Goal: Information Seeking & Learning: Learn about a topic

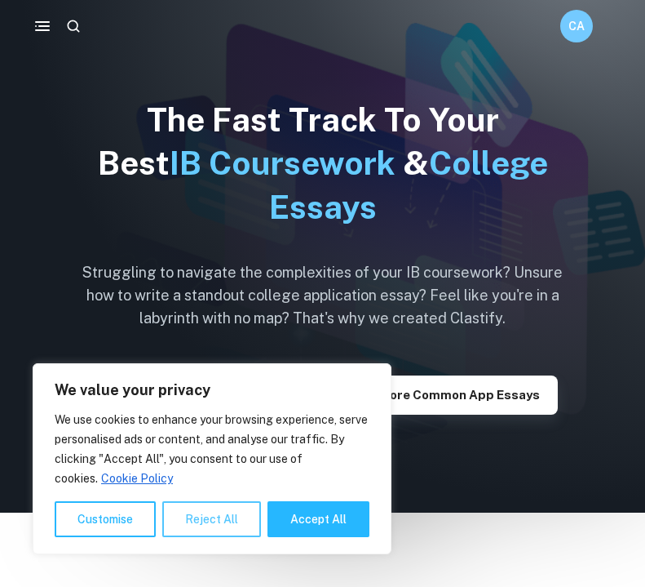
click at [202, 512] on button "Reject All" at bounding box center [211, 519] width 99 height 36
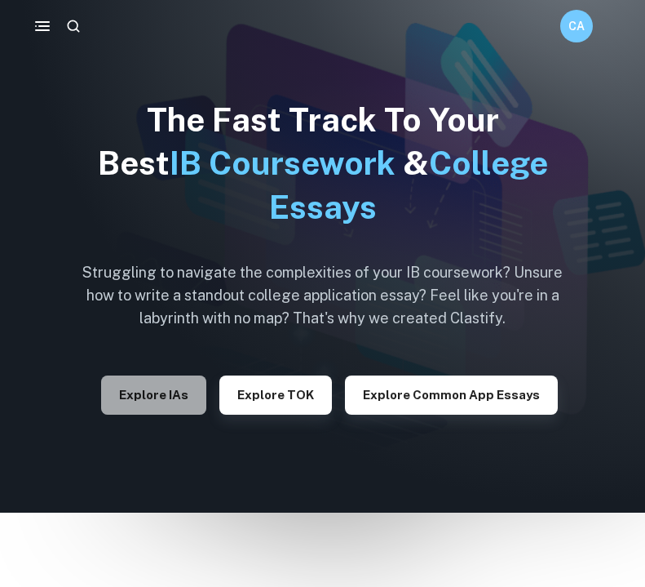
click at [171, 398] on button "Explore IAs" at bounding box center [153, 394] width 105 height 39
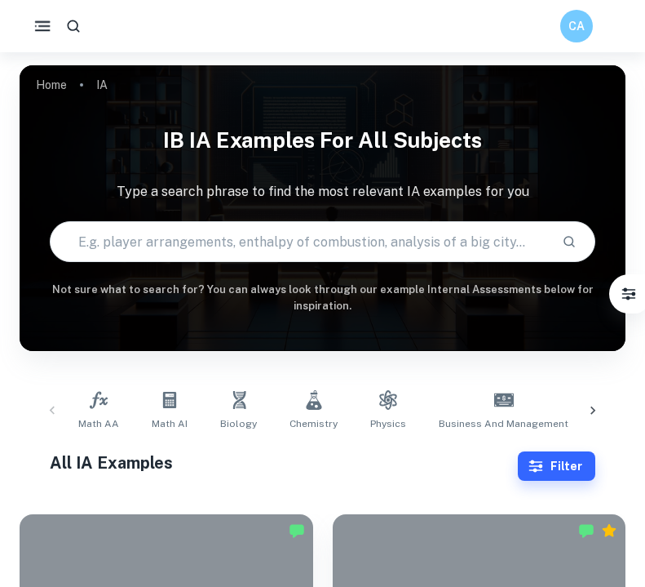
click at [47, 16] on button "button" at bounding box center [42, 26] width 34 height 34
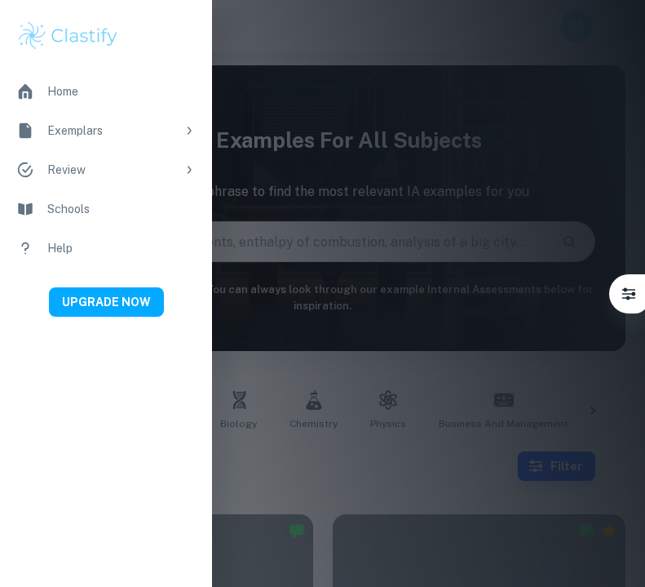
click at [512, 57] on div at bounding box center [322, 293] width 645 height 587
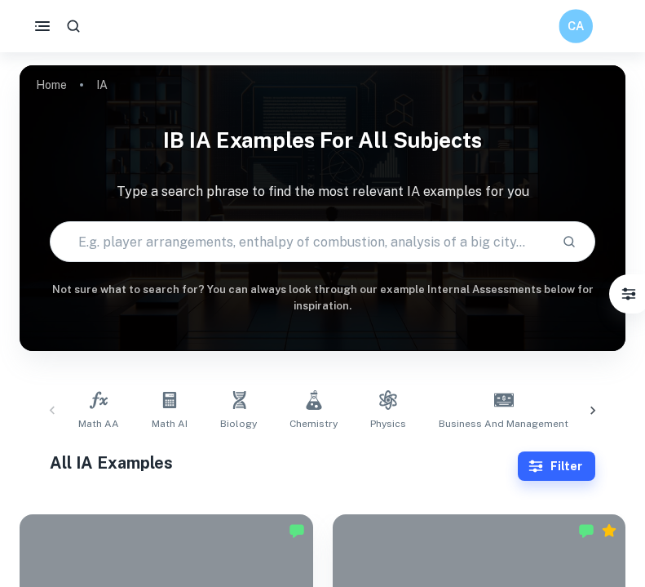
click at [584, 21] on h6 "CA" at bounding box center [576, 26] width 20 height 19
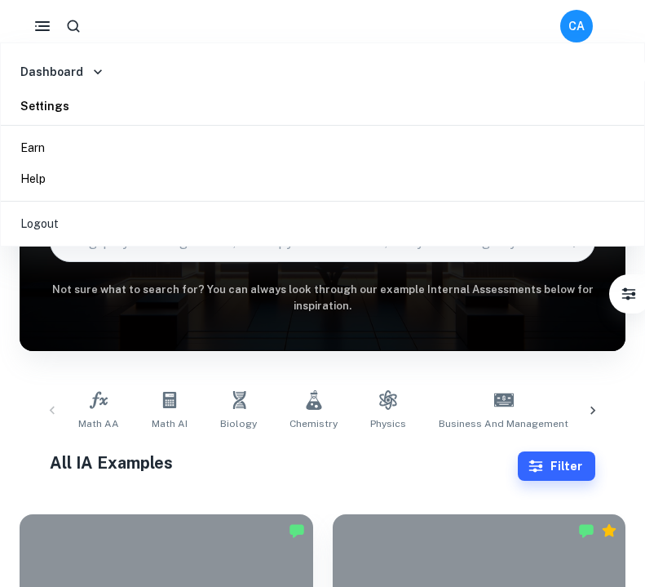
click at [437, 367] on div at bounding box center [322, 293] width 645 height 587
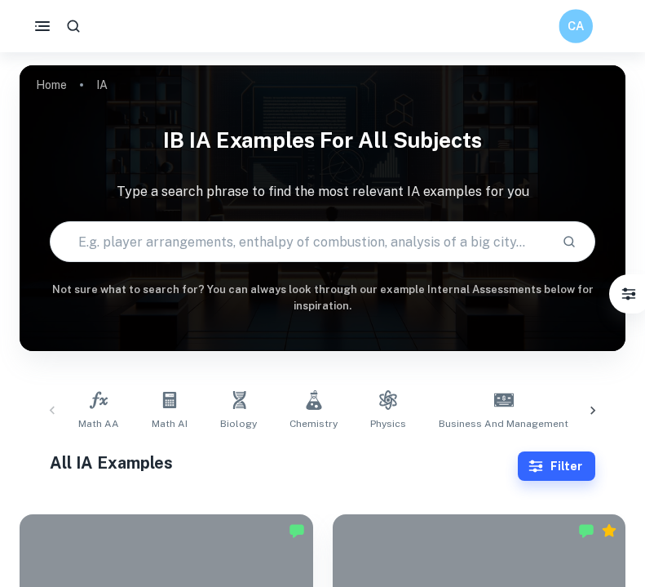
click at [581, 25] on h6 "CA" at bounding box center [576, 26] width 20 height 19
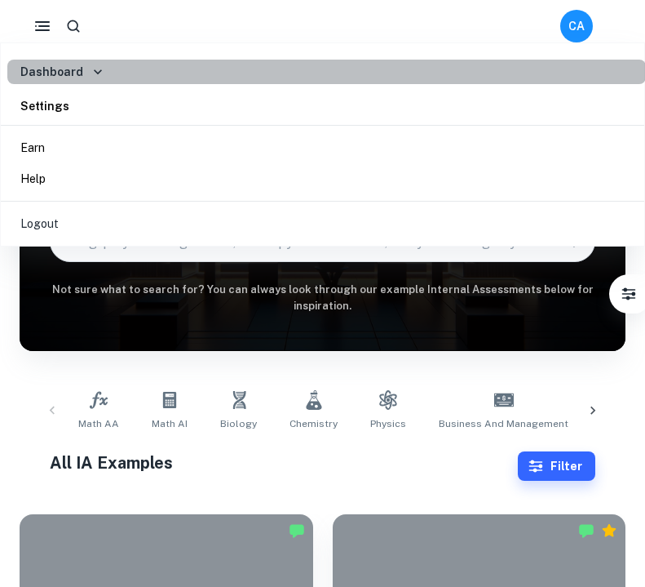
click at [83, 69] on div "Dashboard" at bounding box center [63, 72] width 86 height 18
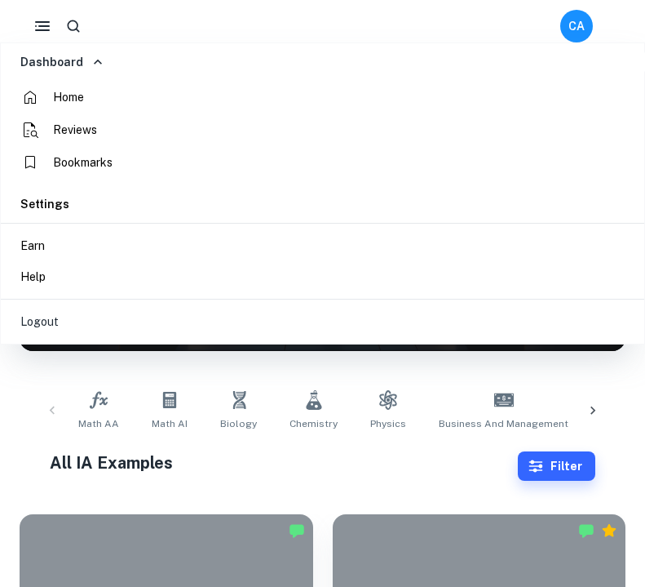
click at [63, 199] on h6 "Settings" at bounding box center [44, 204] width 49 height 18
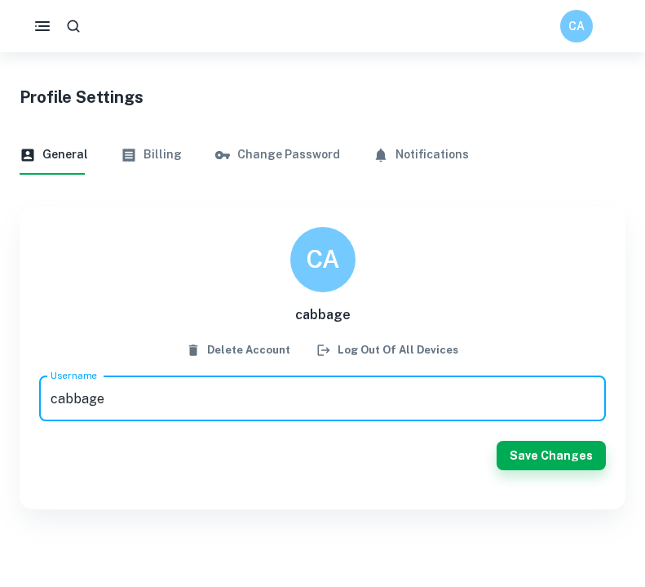
click at [318, 310] on h6 "cabbage" at bounding box center [322, 315] width 55 height 20
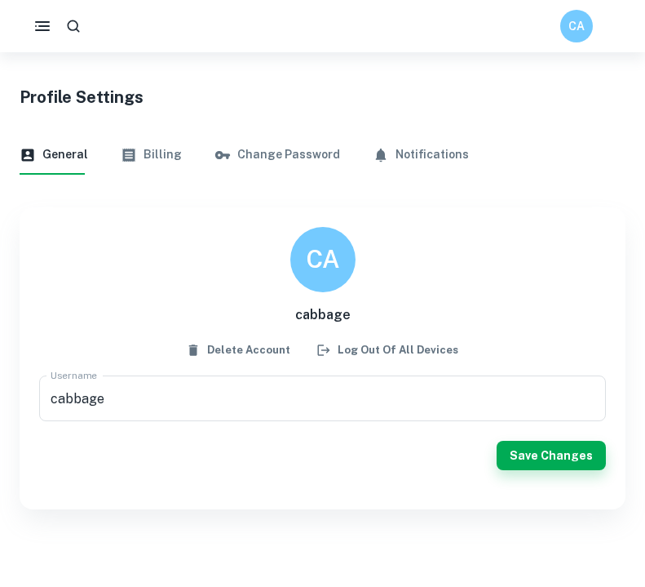
click at [330, 247] on h6 "CA" at bounding box center [323, 259] width 34 height 38
click at [316, 263] on h6 "CA" at bounding box center [323, 259] width 34 height 38
click at [160, 155] on button "Billing" at bounding box center [151, 154] width 61 height 39
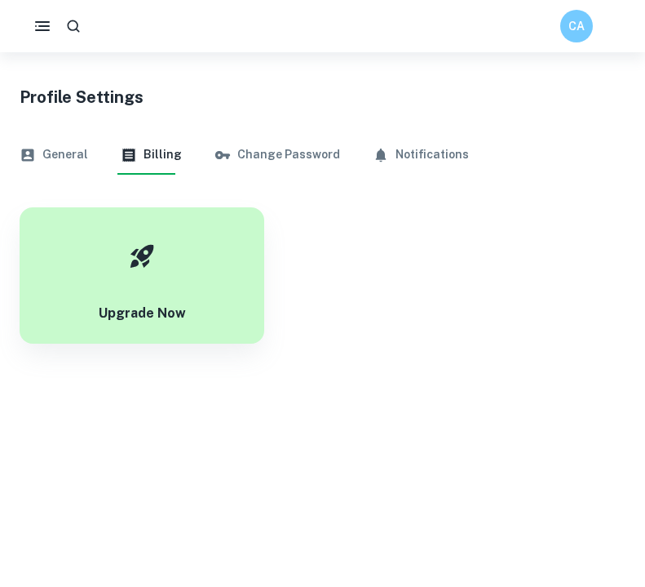
click at [236, 160] on button "Change Password" at bounding box center [278, 154] width 126 height 39
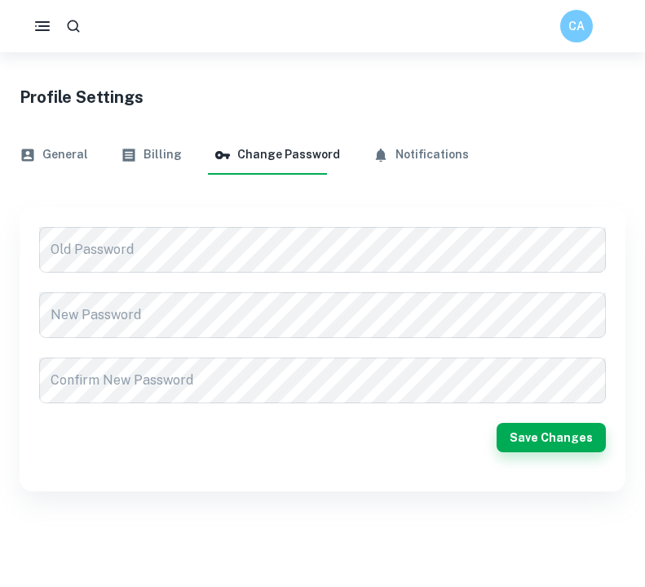
click at [379, 150] on button "Notifications" at bounding box center [421, 154] width 96 height 39
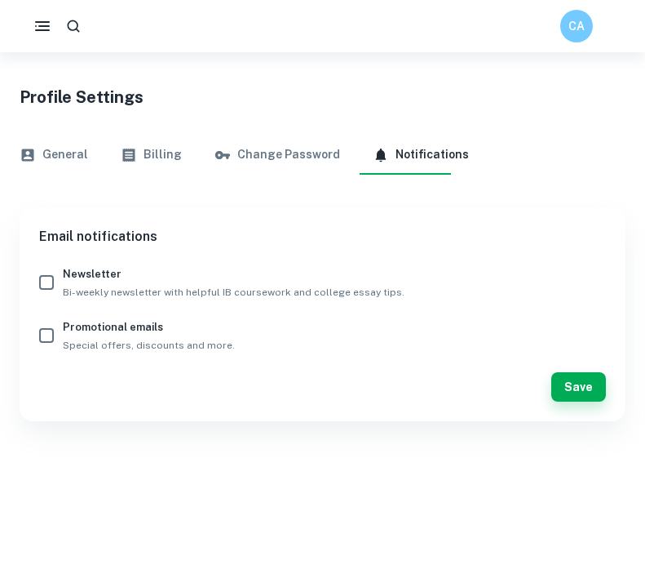
click at [288, 153] on button "Change Password" at bounding box center [278, 154] width 126 height 39
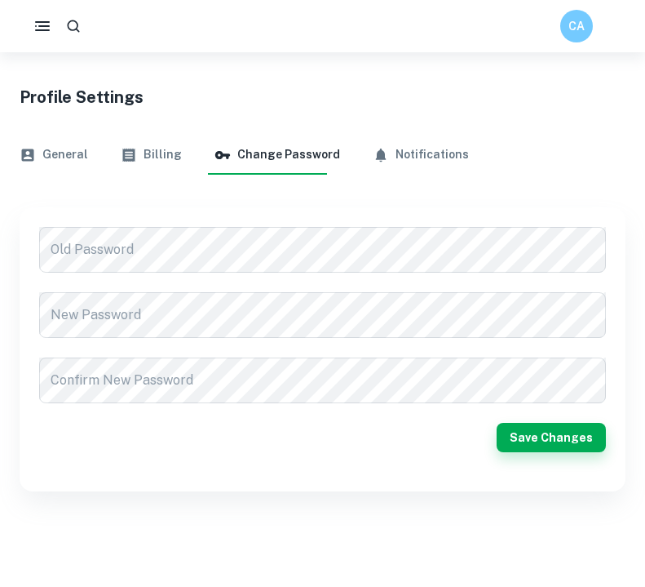
click at [150, 149] on button "Billing" at bounding box center [151, 154] width 61 height 39
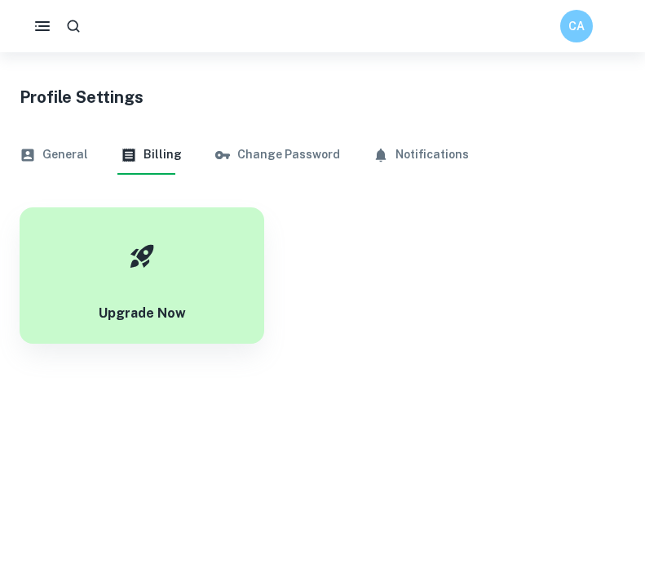
click at [69, 147] on button "General" at bounding box center [54, 154] width 69 height 39
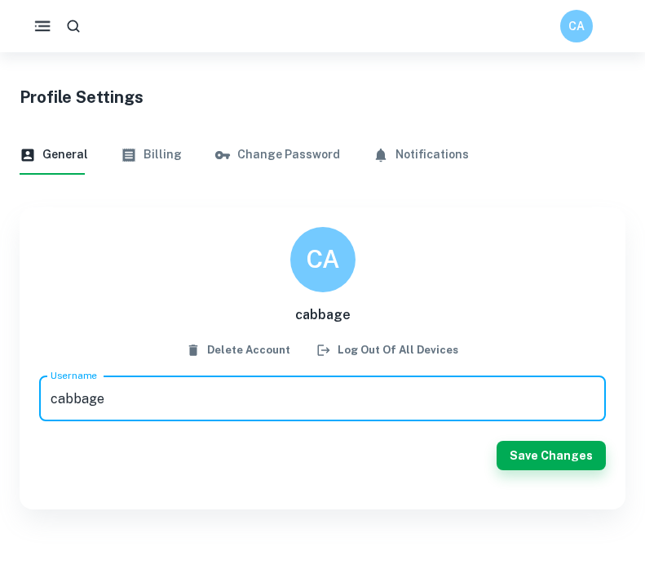
click at [43, 25] on icon "button" at bounding box center [43, 26] width 20 height 20
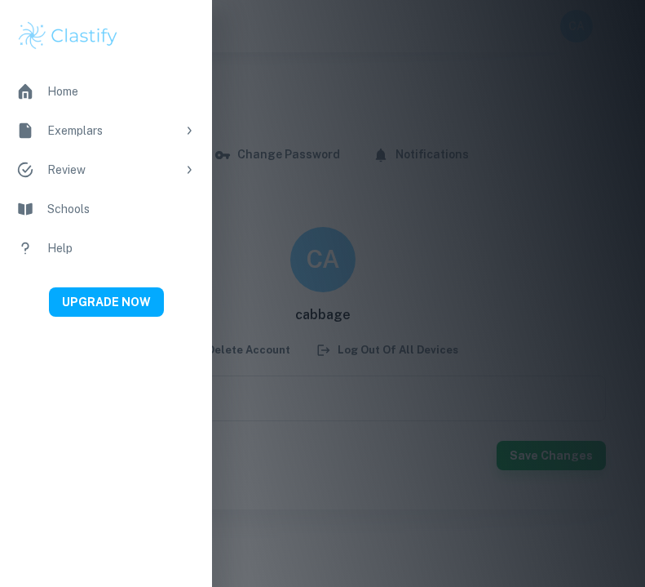
click at [104, 132] on div "Exemplars" at bounding box center [111, 131] width 129 height 18
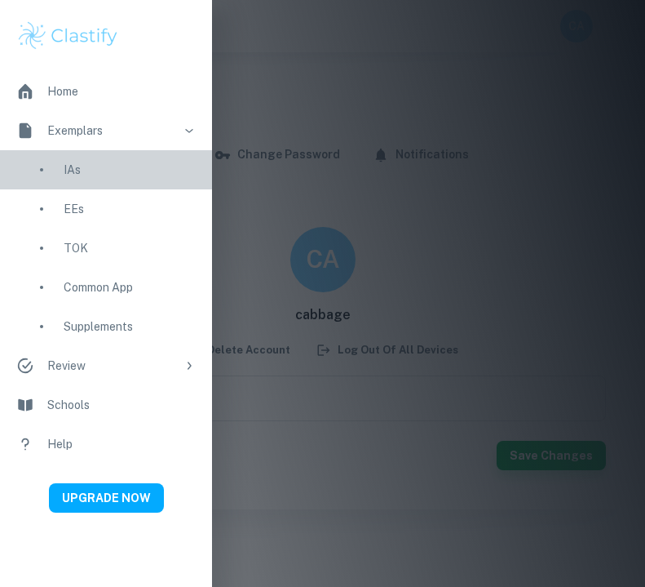
click at [101, 177] on div "IAs" at bounding box center [130, 170] width 132 height 18
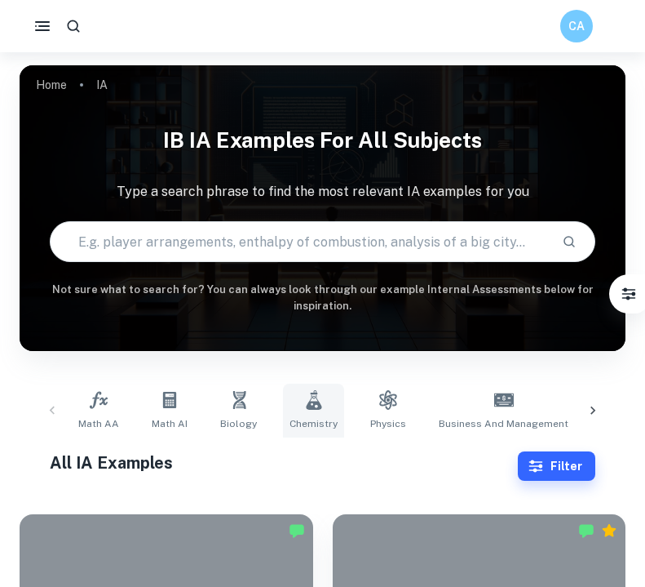
click at [308, 411] on link "Chemistry" at bounding box center [313, 411] width 61 height 54
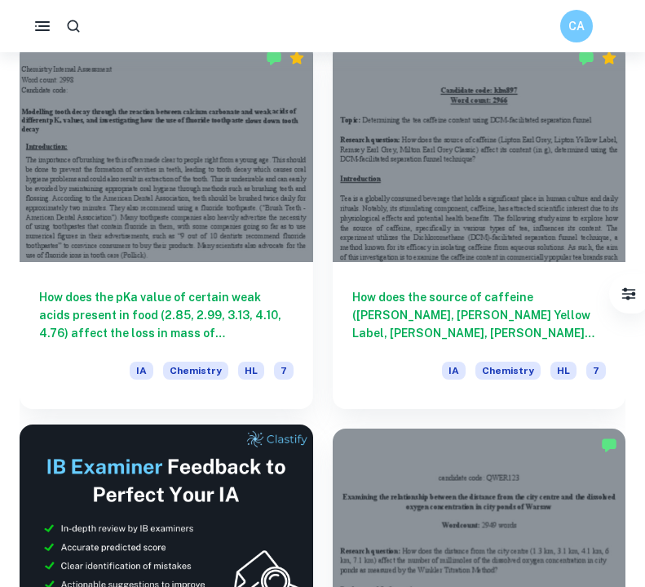
scroll to position [472, 0]
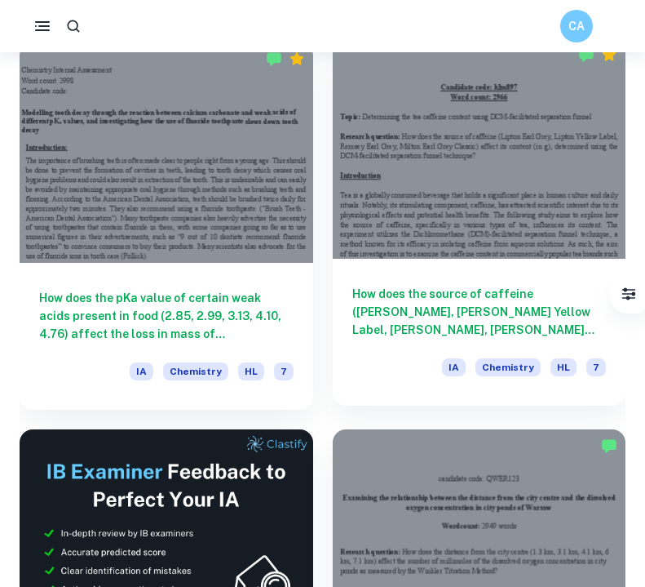
click at [433, 247] on div at bounding box center [480, 148] width 294 height 220
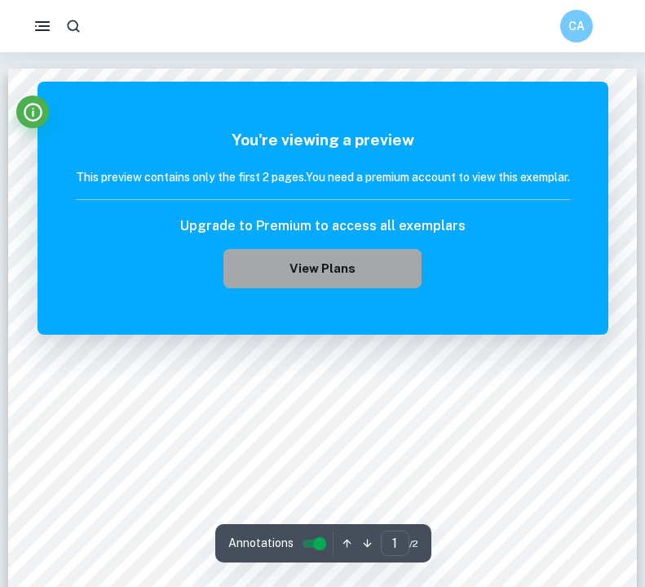
click at [392, 264] on button "View Plans" at bounding box center [322, 268] width 197 height 39
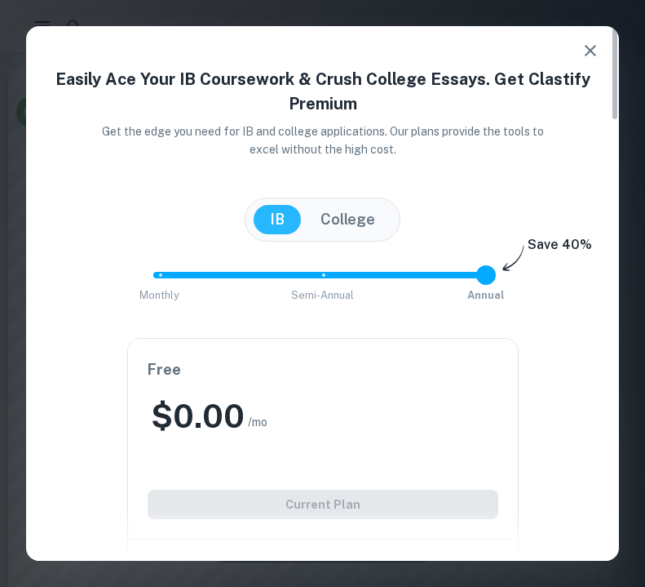
click at [589, 44] on icon "button" at bounding box center [591, 51] width 20 height 20
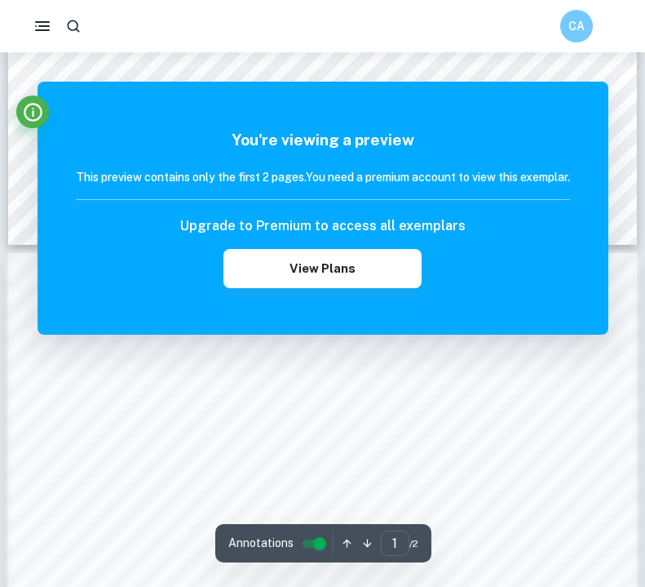
scroll to position [725, 0]
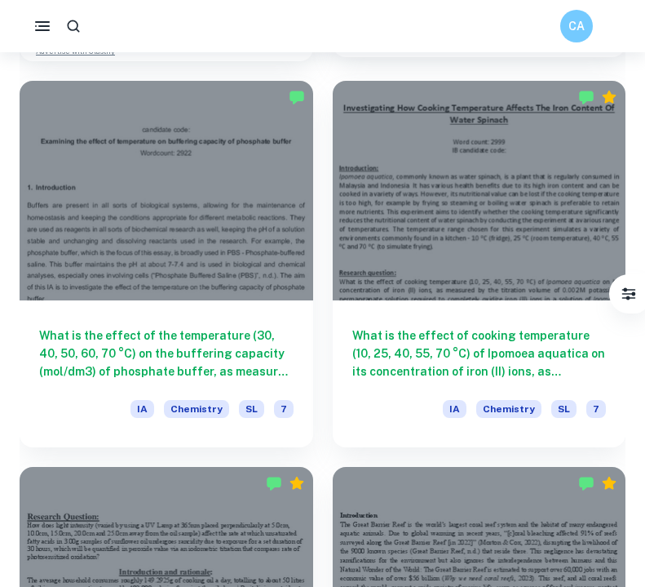
scroll to position [2021, 0]
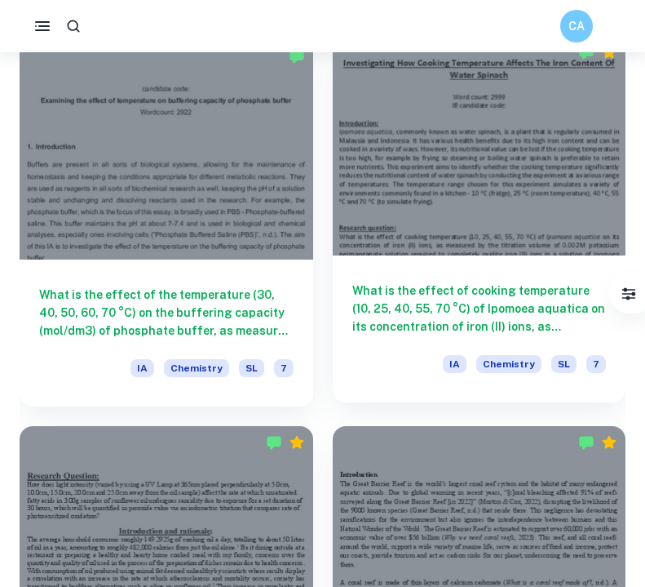
click at [477, 310] on h6 "What is the effect of cooking temperature (10, 25, 40, 55, 70 °C) of Ipomoea aq…" at bounding box center [480, 309] width 255 height 54
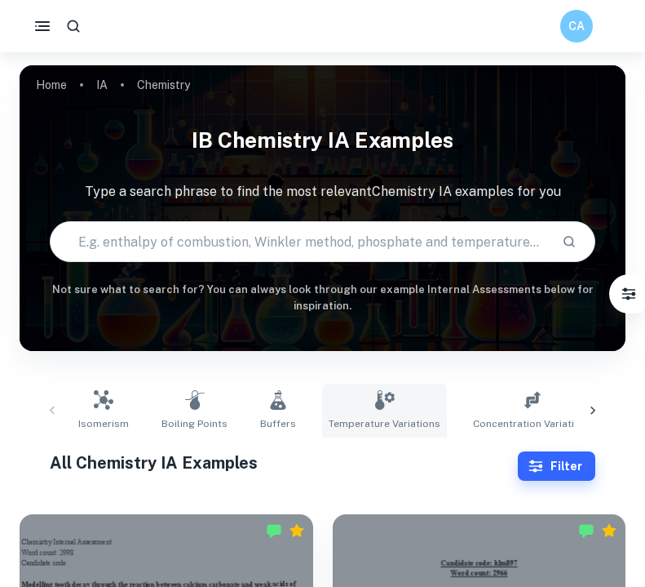
scroll to position [82, 0]
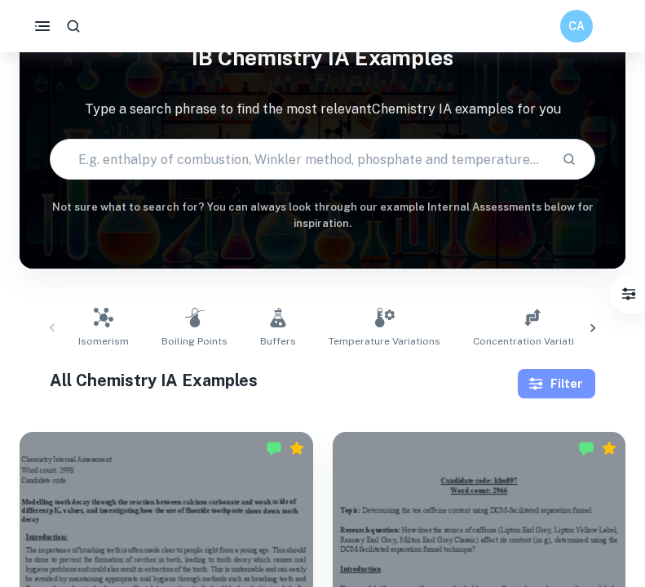
click at [556, 384] on button "Filter" at bounding box center [557, 383] width 78 height 29
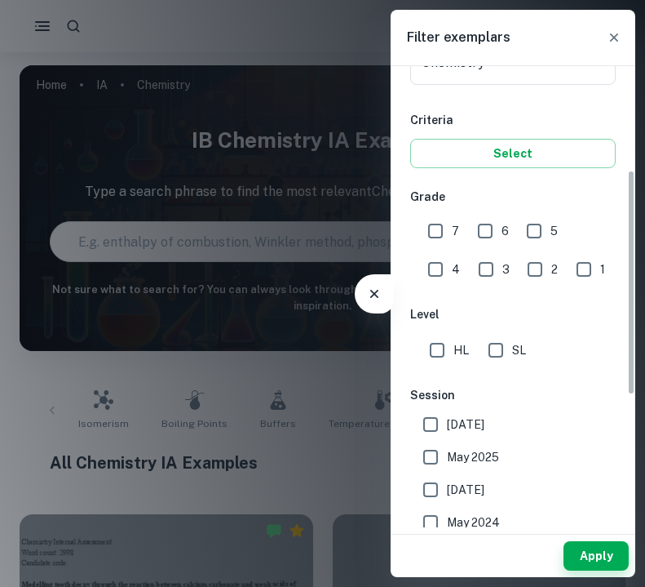
scroll to position [244, 0]
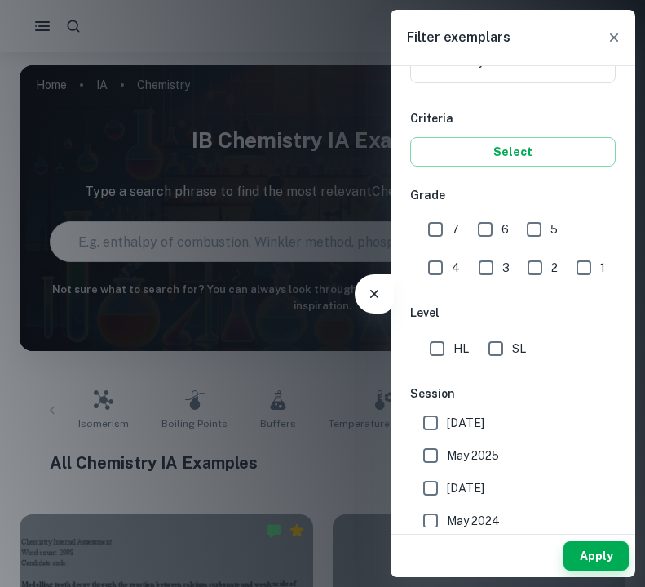
click at [500, 352] on input "SL" at bounding box center [496, 348] width 33 height 33
checkbox input "true"
click at [592, 553] on button "Apply" at bounding box center [596, 555] width 65 height 29
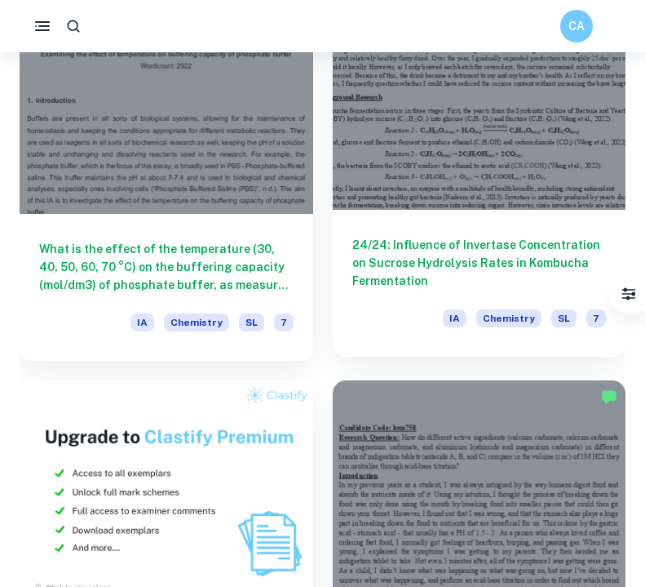
scroll to position [1290, 0]
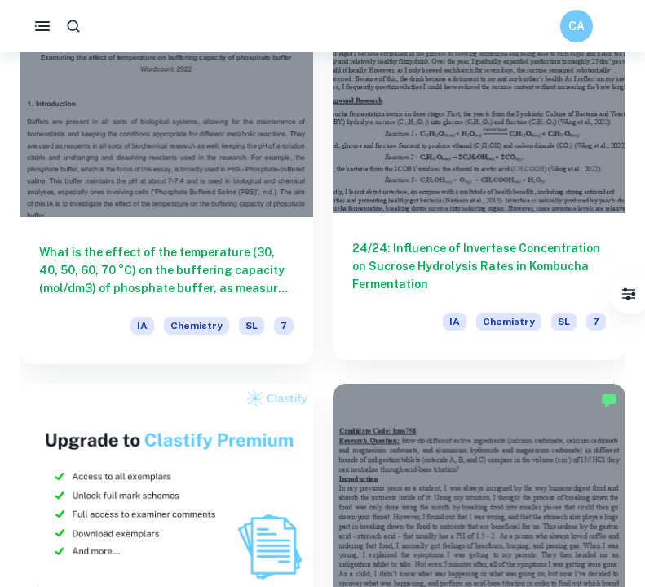
click at [461, 268] on h6 "24/24: Influence of Invertase Concentration on Sucrose Hydrolysis Rates in Komb…" at bounding box center [480, 266] width 255 height 54
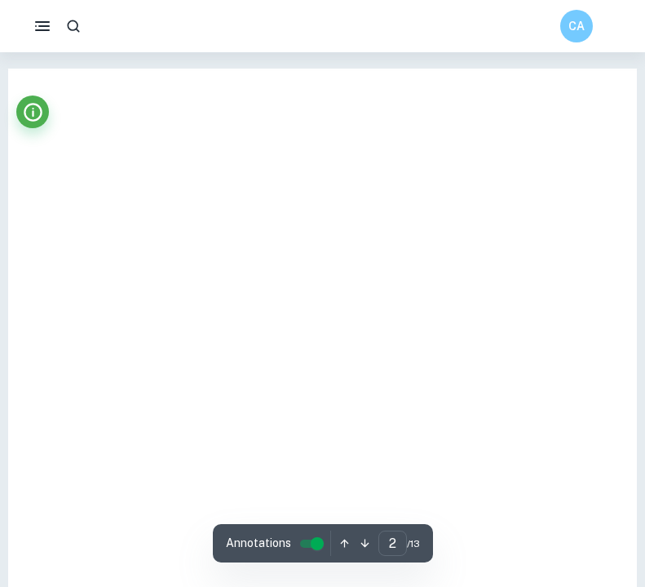
type input "1"
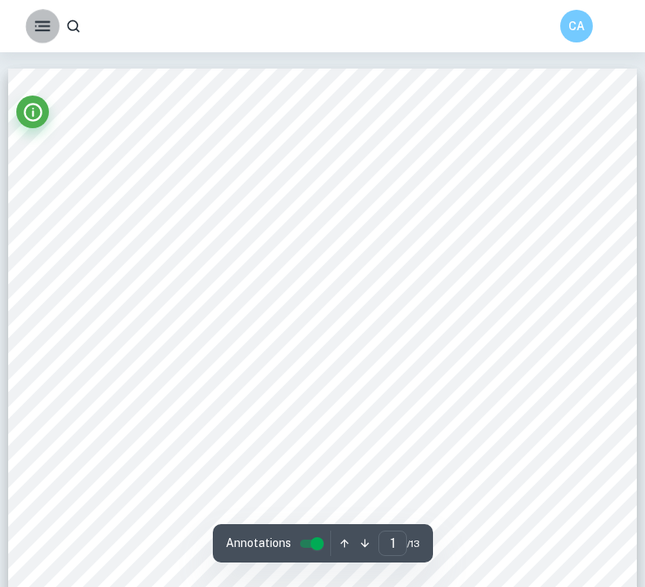
click at [44, 25] on icon "button" at bounding box center [43, 26] width 20 height 20
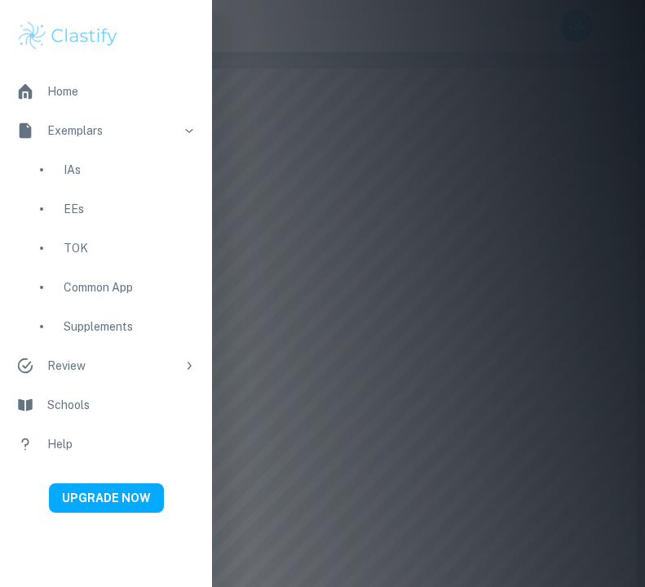
click at [345, 47] on div at bounding box center [322, 293] width 645 height 587
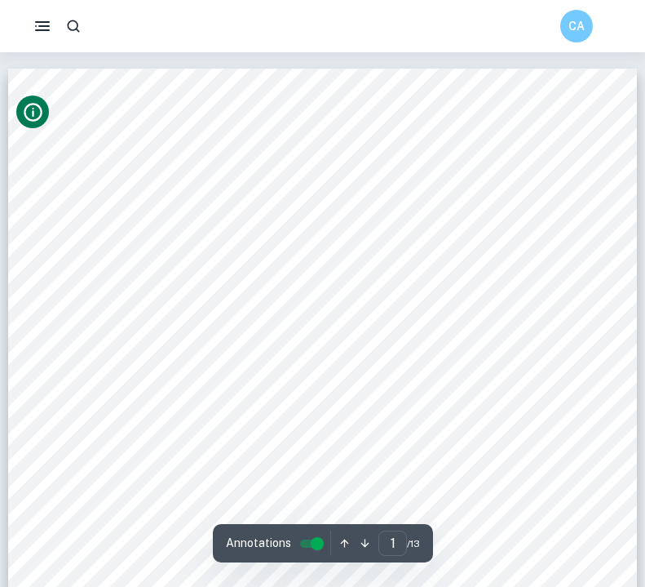
click at [37, 114] on icon "Info" at bounding box center [33, 112] width 22 height 22
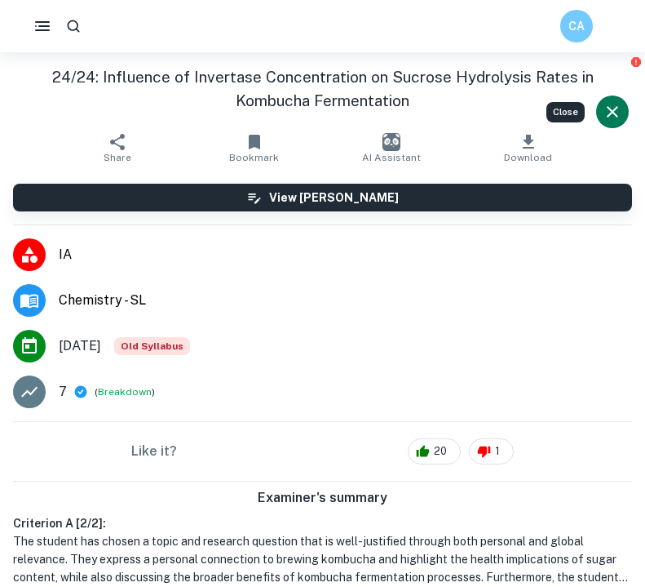
click at [260, 144] on icon "button" at bounding box center [254, 142] width 11 height 15
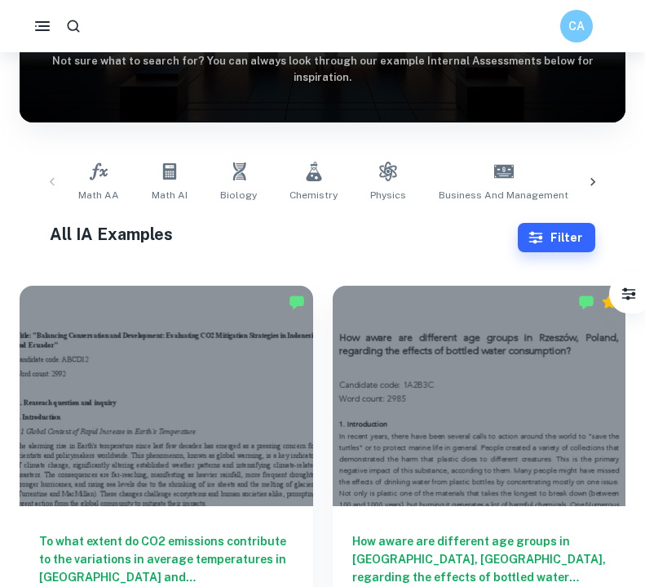
scroll to position [218, 0]
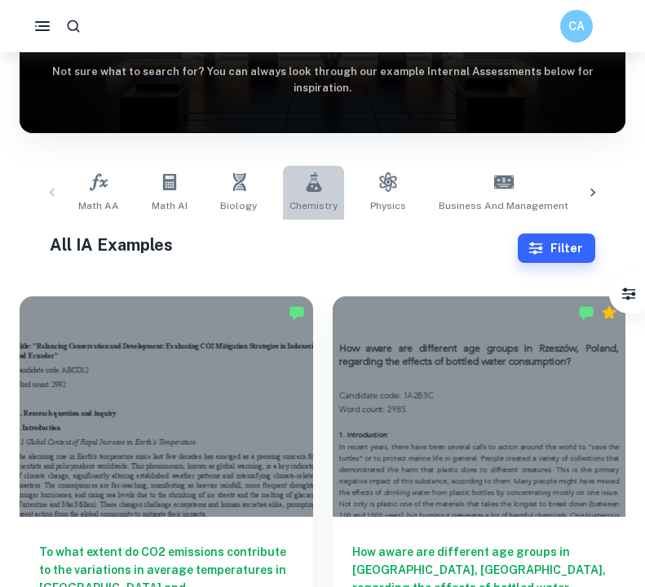
click at [317, 199] on span "Chemistry" at bounding box center [314, 205] width 48 height 15
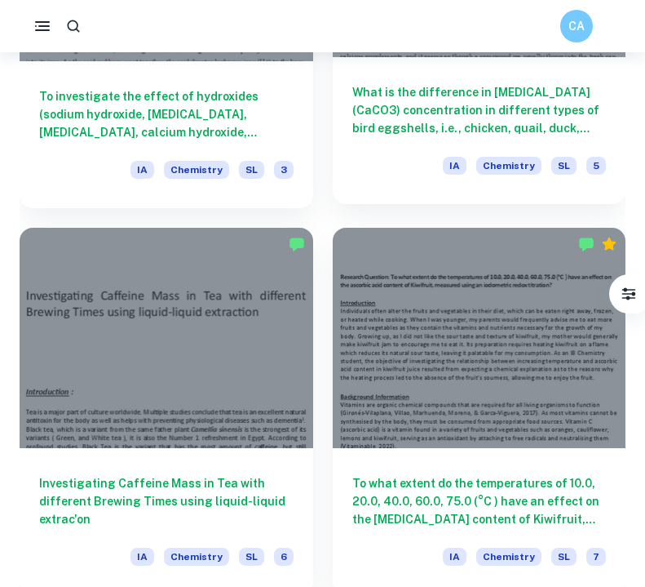
scroll to position [2992, 0]
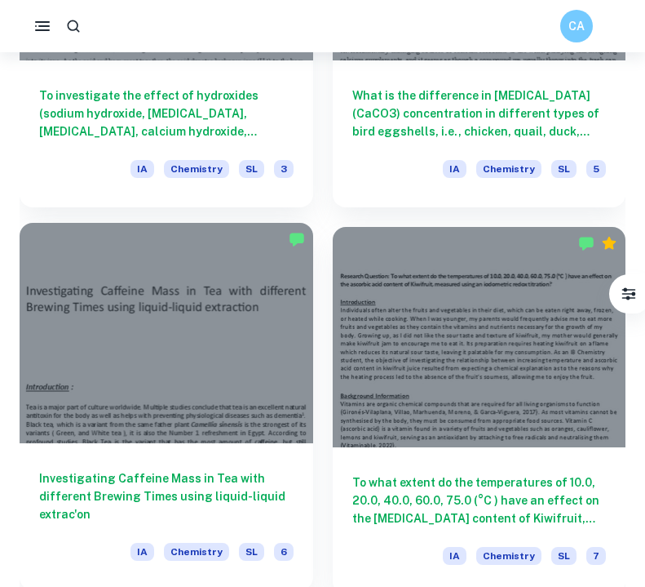
click at [257, 278] on div at bounding box center [167, 333] width 294 height 220
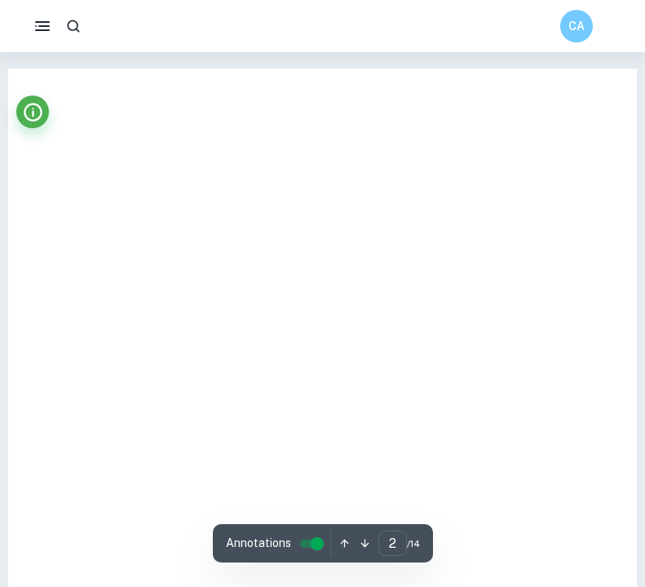
type input "1"
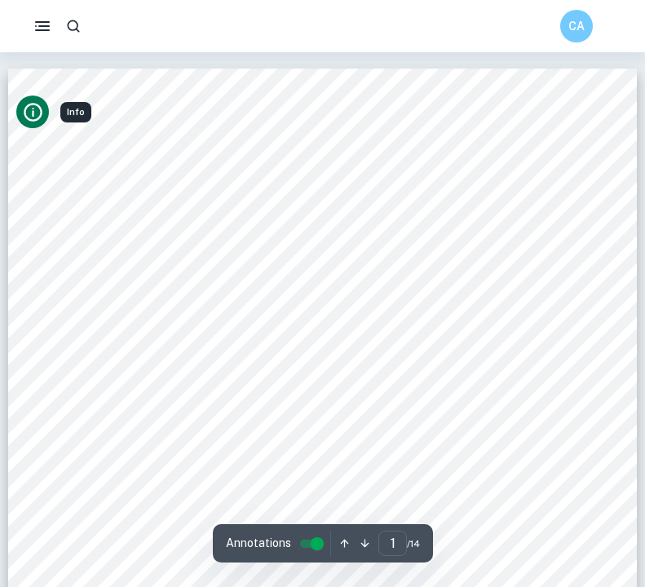
click at [38, 110] on icon "Info" at bounding box center [33, 112] width 22 height 22
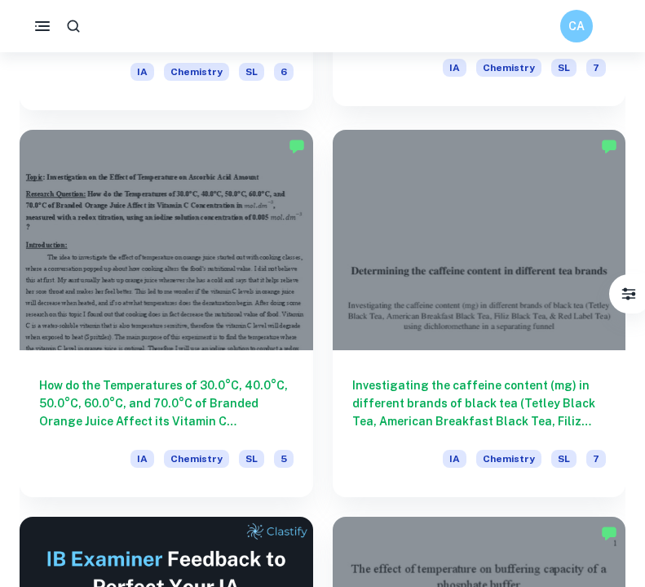
scroll to position [3477, 0]
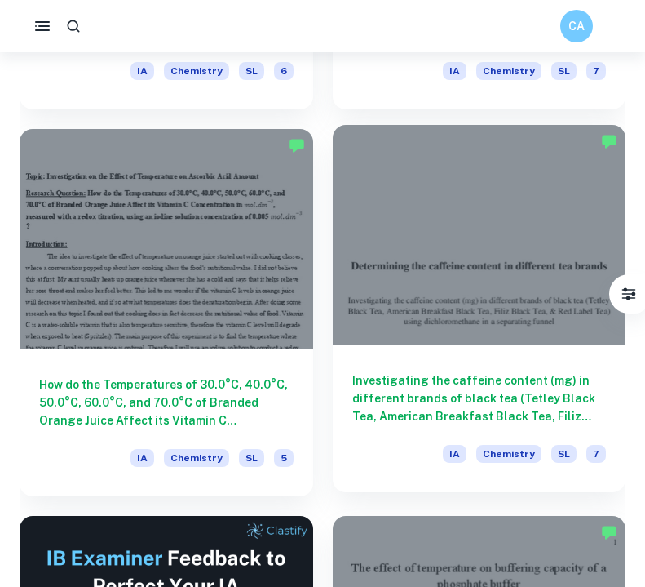
click at [409, 403] on h6 "Investigating the caffeine content (mg) in different brands of black tea (Tetle…" at bounding box center [480, 398] width 255 height 54
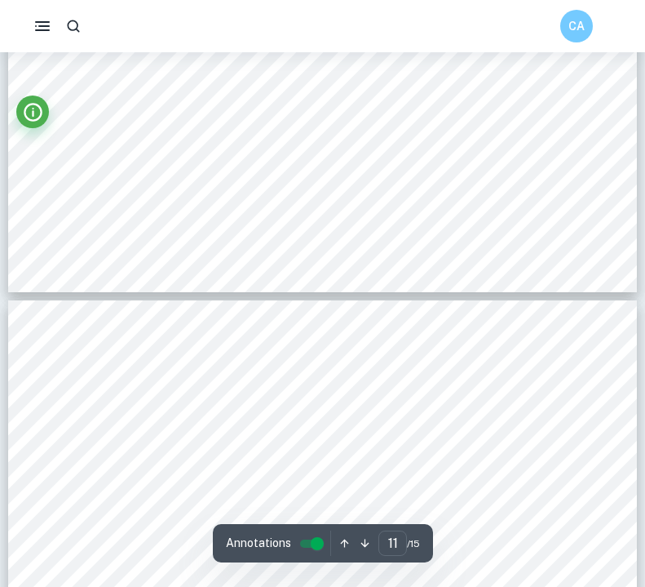
scroll to position [8331, 1]
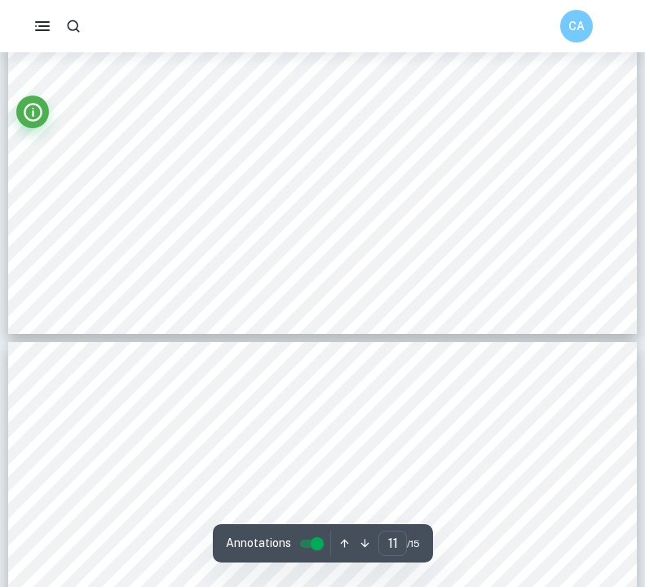
type input "12"
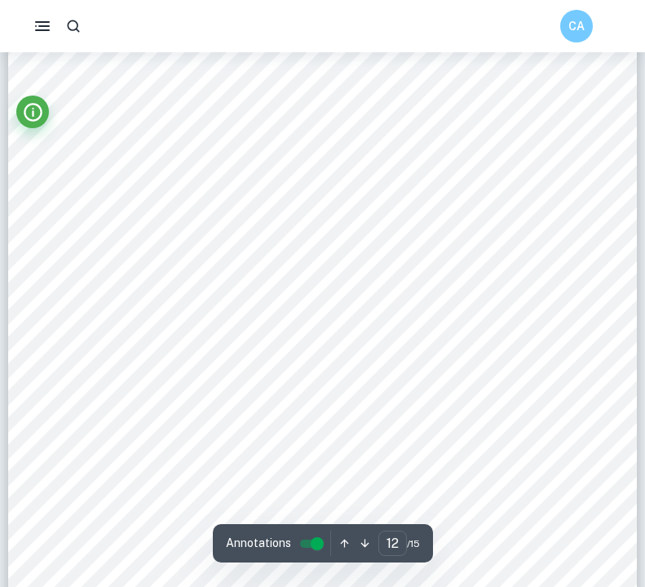
scroll to position [9509, 0]
click at [33, 108] on circle "Info" at bounding box center [33, 108] width 2 height 2
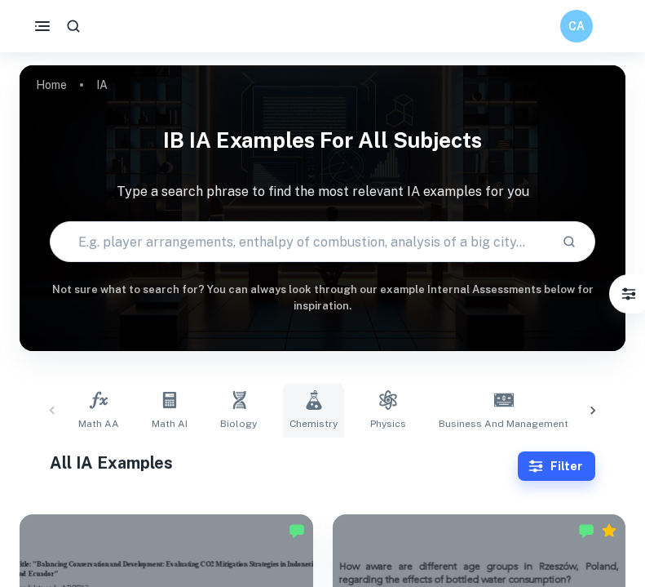
click at [288, 402] on link "Chemistry" at bounding box center [313, 411] width 61 height 54
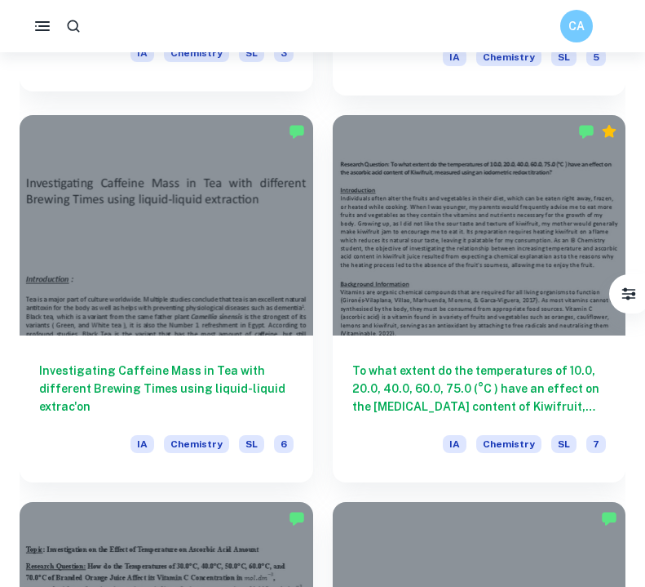
scroll to position [3110, 0]
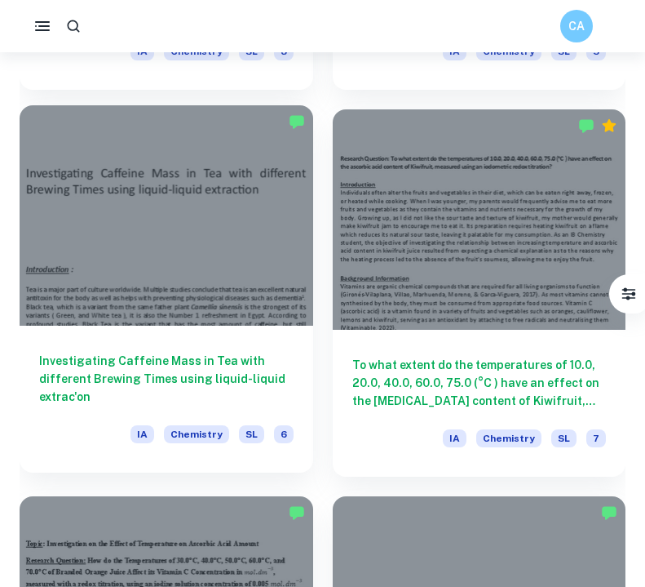
click at [213, 379] on h6 "Investigating Caffeine Mass in Tea with different Brewing Times using liquid-li…" at bounding box center [166, 379] width 255 height 54
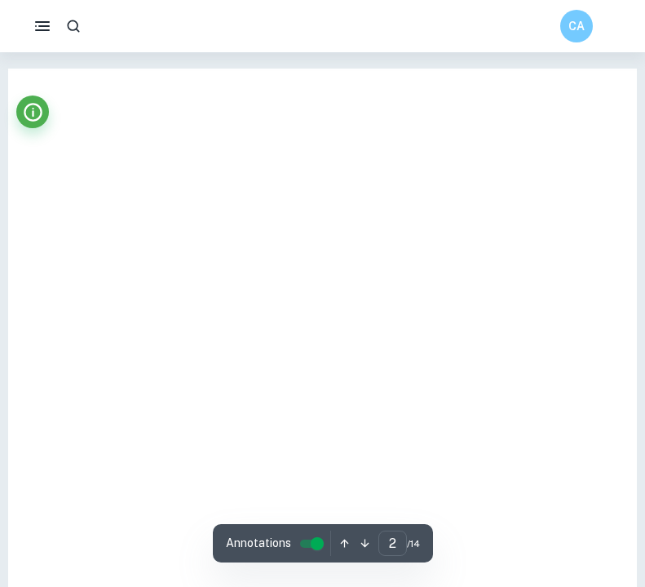
type input "1"
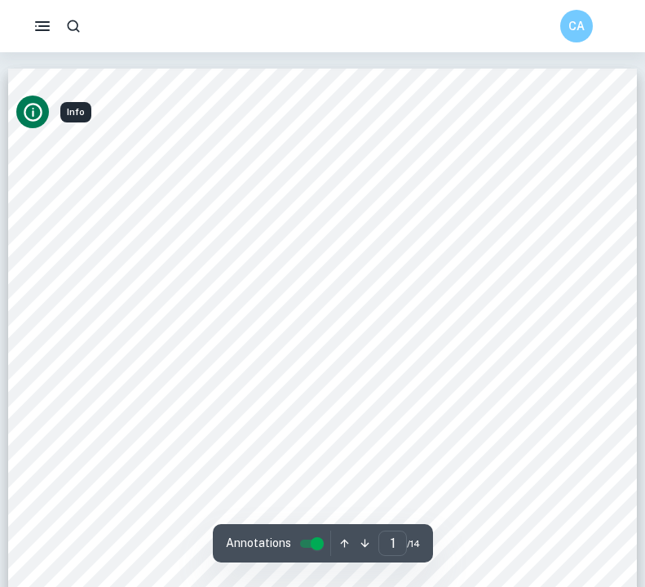
click at [37, 108] on icon "Info" at bounding box center [33, 112] width 22 height 22
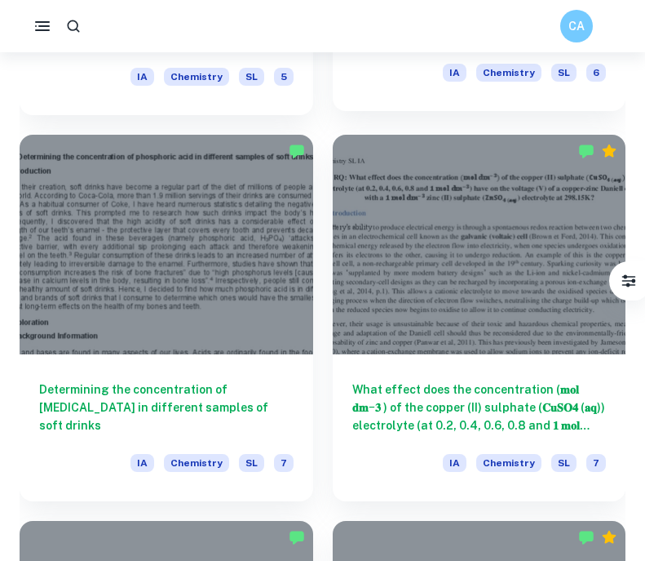
scroll to position [5791, 0]
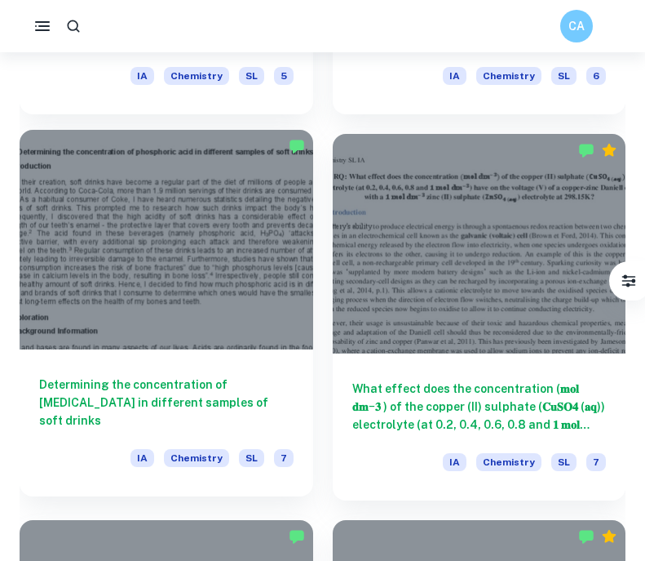
click at [264, 282] on div at bounding box center [167, 240] width 294 height 220
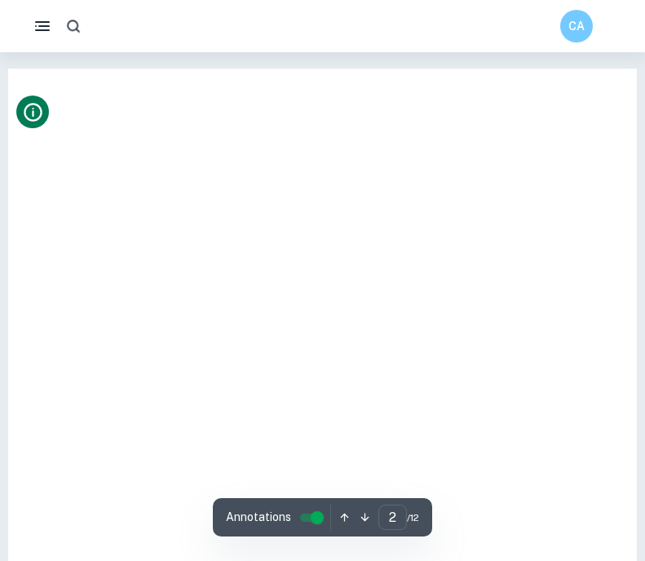
type input "1"
click at [38, 104] on icon "Info" at bounding box center [33, 112] width 22 height 22
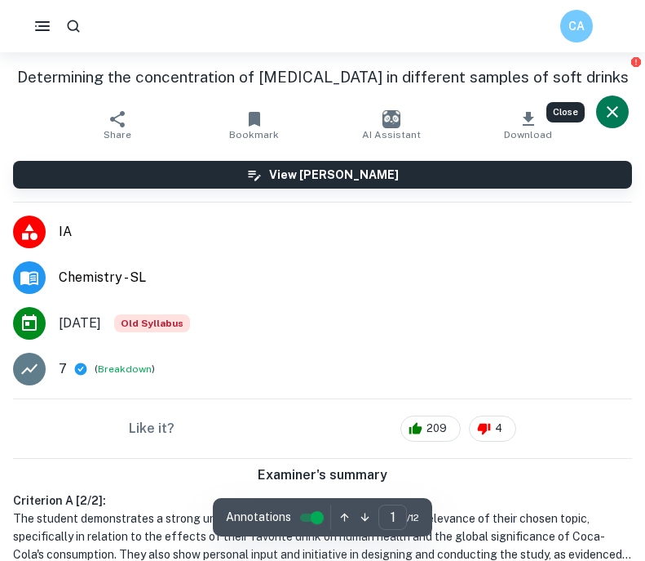
click at [254, 112] on icon "button" at bounding box center [254, 119] width 11 height 15
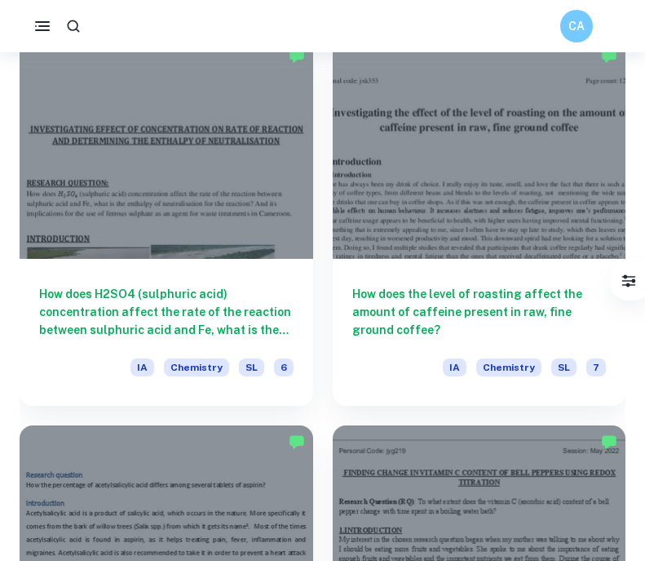
scroll to position [8981, 0]
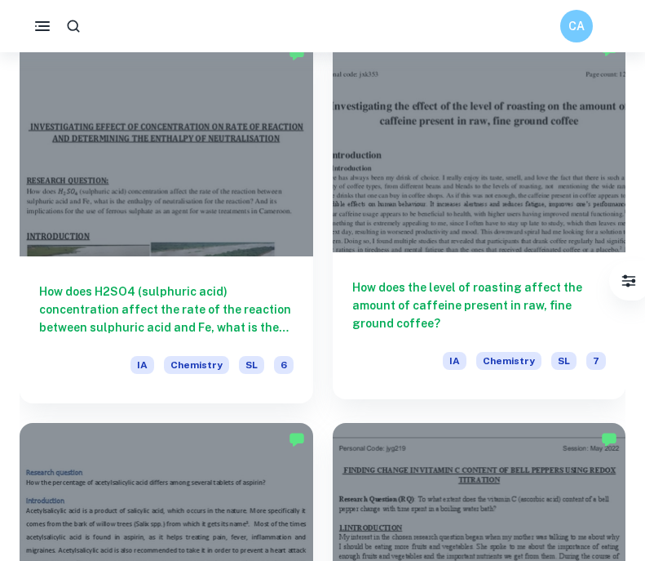
click at [477, 303] on h6 "How does the level of roasting affect the amount of caffeine present in raw, fi…" at bounding box center [480, 305] width 255 height 54
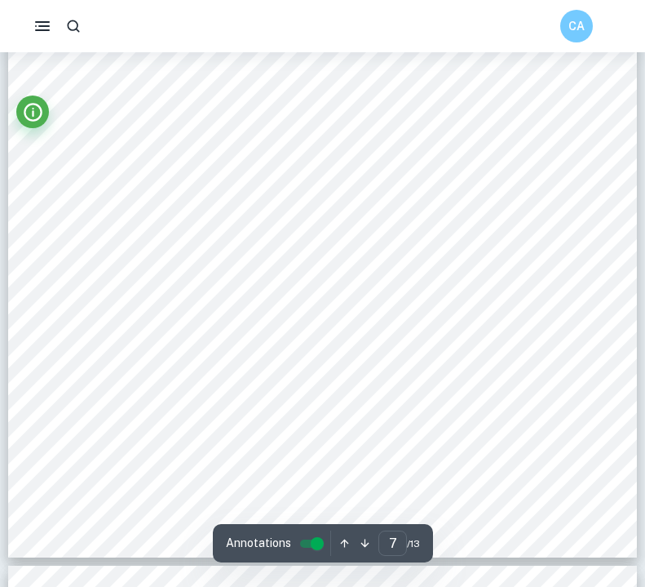
scroll to position [5992, 0]
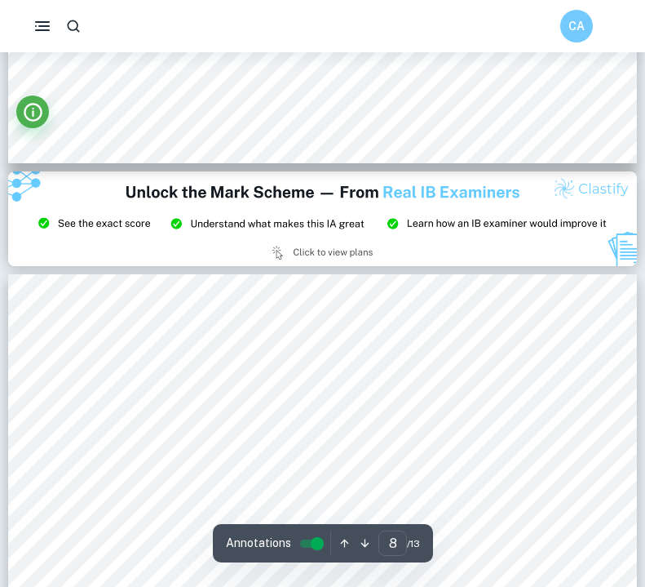
type input "9"
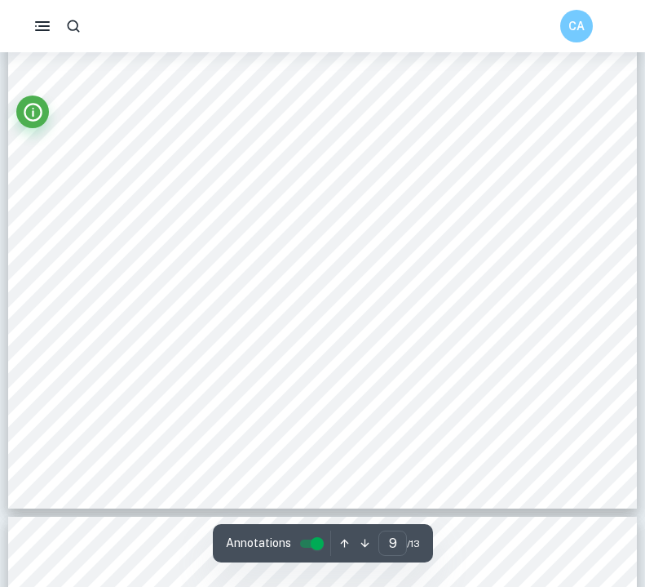
scroll to position [7969, 0]
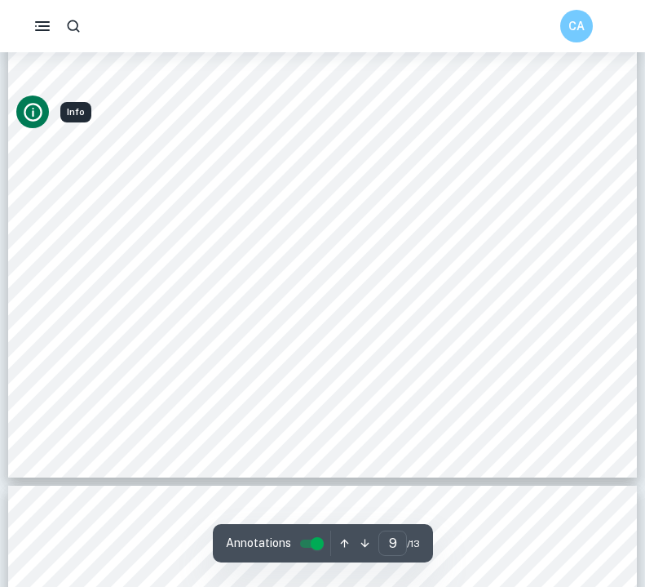
click at [33, 101] on icon "Info" at bounding box center [33, 112] width 22 height 22
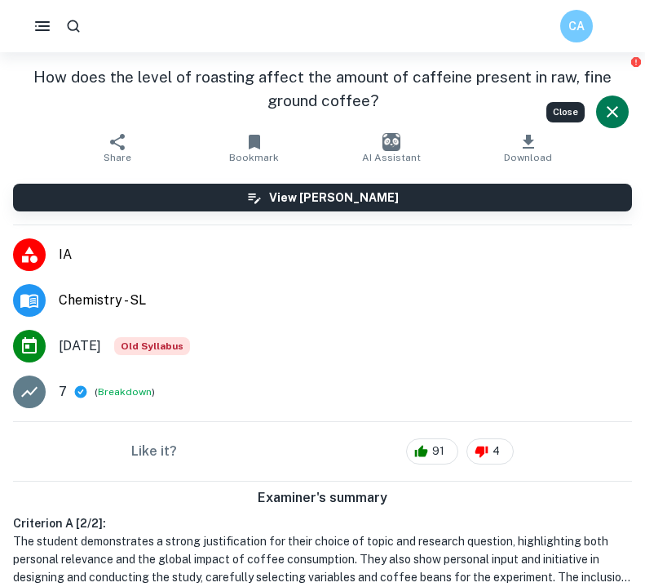
click at [250, 139] on icon "button" at bounding box center [254, 142] width 11 height 15
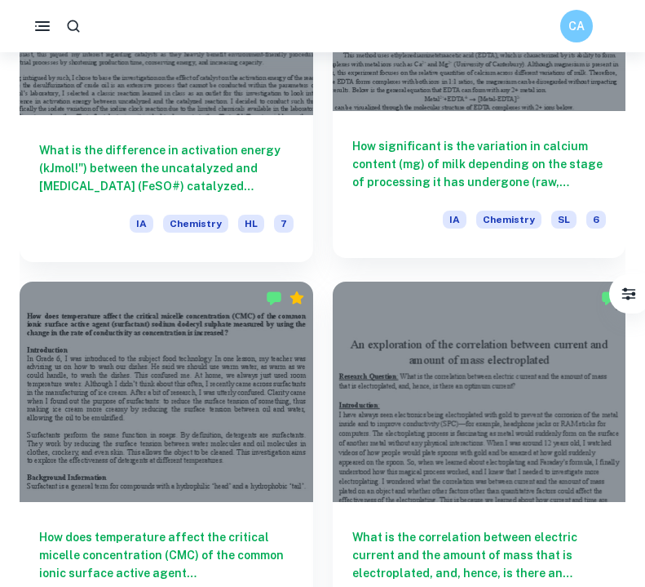
scroll to position [12597, 0]
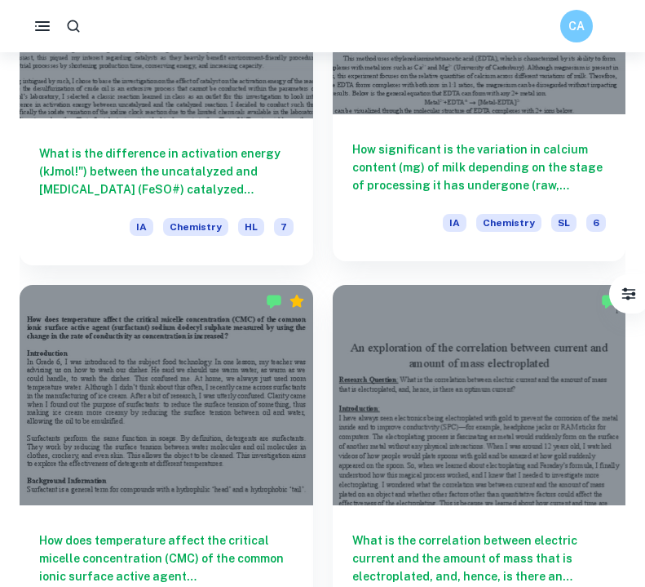
click at [472, 146] on h6 "How significant is the variation in calcium content (mg) of milk depending on t…" at bounding box center [480, 167] width 255 height 54
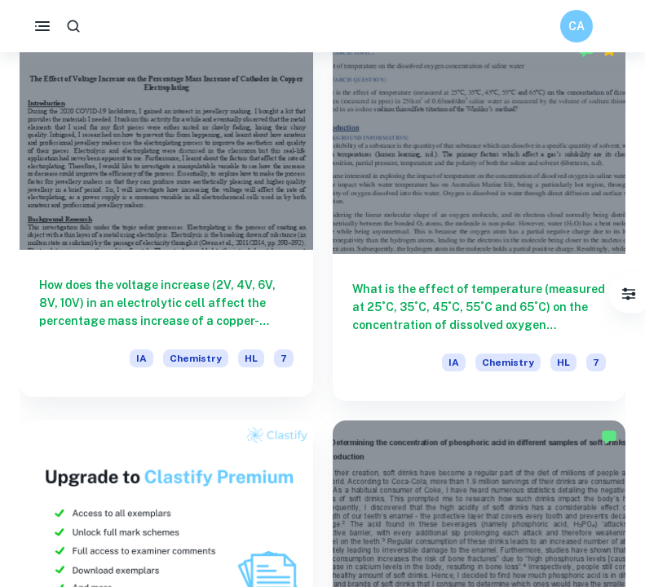
scroll to position [19806, 0]
